Goal: Navigation & Orientation: Find specific page/section

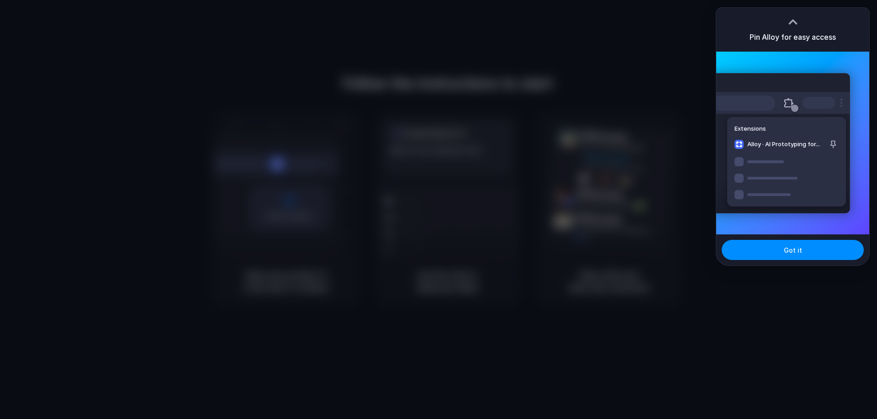
click at [630, 216] on div at bounding box center [438, 209] width 877 height 419
click at [800, 253] on span "Got it" at bounding box center [793, 250] width 18 height 10
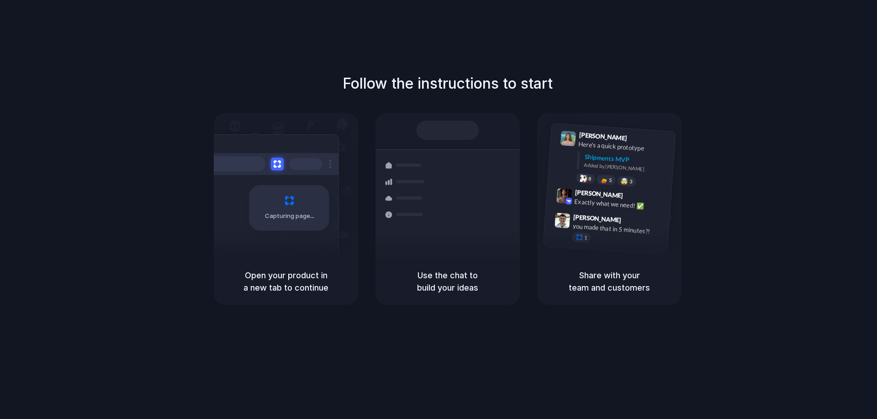
click at [438, 210] on div at bounding box center [438, 210] width 0 height 0
drag, startPoint x: 772, startPoint y: 23, endPoint x: 744, endPoint y: 73, distance: 56.8
click at [438, 210] on div at bounding box center [438, 210] width 0 height 0
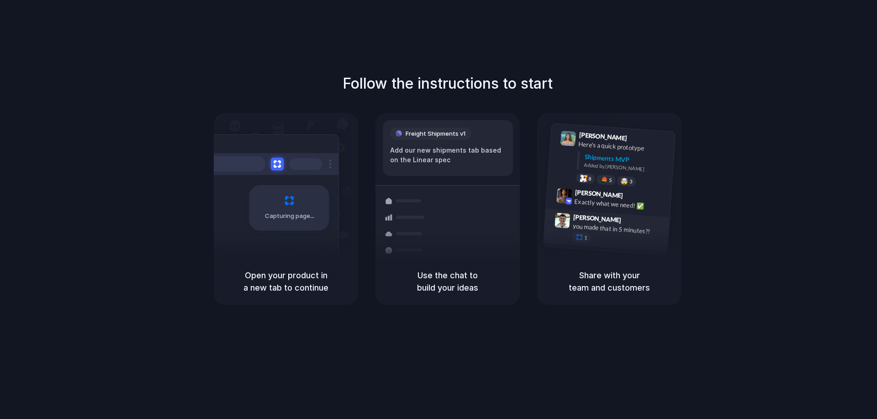
drag, startPoint x: 640, startPoint y: 163, endPoint x: 559, endPoint y: 229, distance: 104.3
click at [559, 229] on div "[PERSON_NAME] 9:41 AM Here's a quick prototype Shipments MVP Added by [PERSON_N…" at bounding box center [609, 189] width 133 height 132
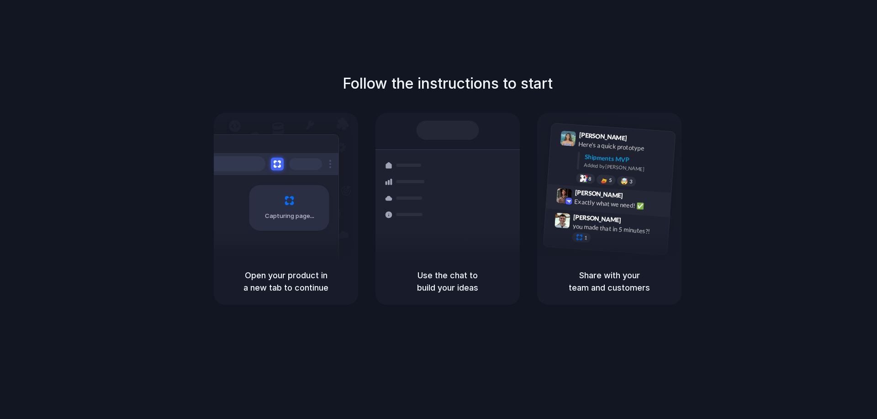
click at [556, 187] on div "[PERSON_NAME] 9:42 AM Exactly what we need! ✅" at bounding box center [608, 200] width 125 height 33
drag, startPoint x: 477, startPoint y: 250, endPoint x: 459, endPoint y: 284, distance: 38.2
click at [472, 258] on div "Shipments Container from [GEOGRAPHIC_DATA] 40ft • ETA [DATE] • In transit Expre…" at bounding box center [447, 209] width 144 height 192
click at [458, 291] on div "Use the chat to build your ideas" at bounding box center [447, 281] width 144 height 47
